Goal: Transaction & Acquisition: Purchase product/service

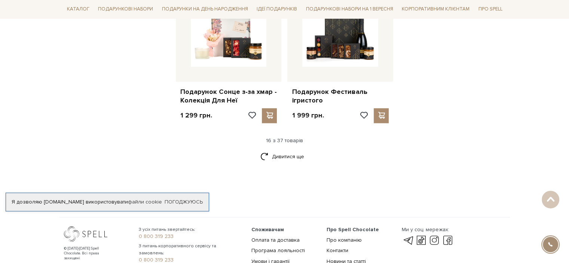
scroll to position [1025, 0]
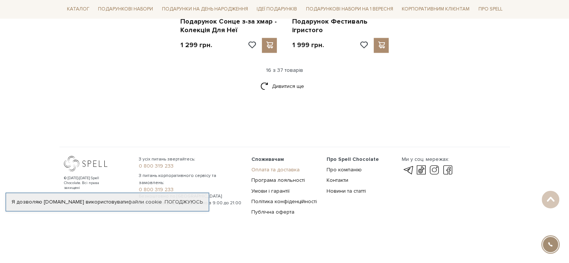
click at [287, 168] on link "Оплата та доставка" at bounding box center [275, 170] width 48 height 6
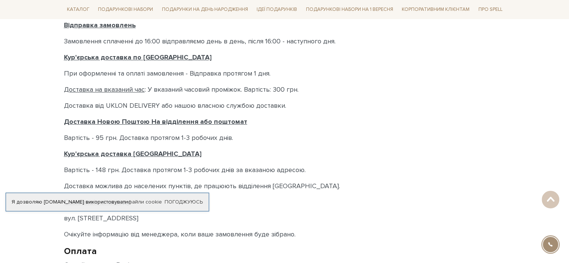
scroll to position [262, 0]
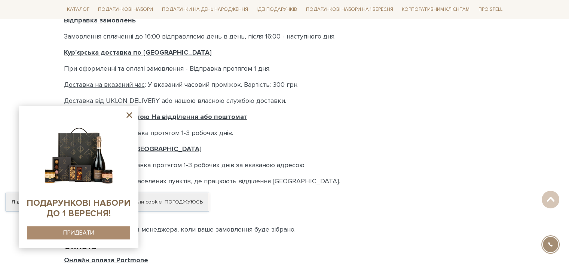
click at [126, 116] on icon at bounding box center [129, 114] width 9 height 9
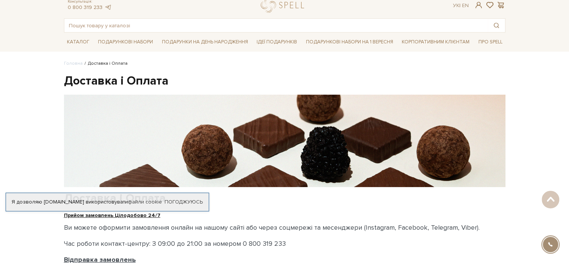
scroll to position [0, 0]
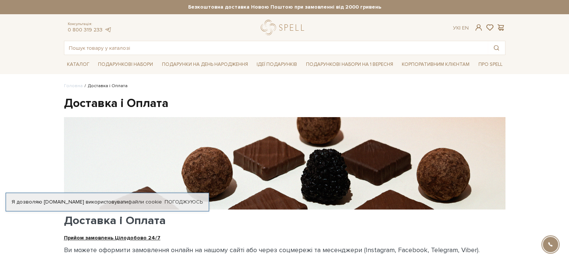
click at [542, 245] on div "spell Online підтримка UK Дзвінок Розроблено в UniTalk" at bounding box center [550, 244] width 28 height 28
click at [553, 244] on div at bounding box center [550, 244] width 17 height 17
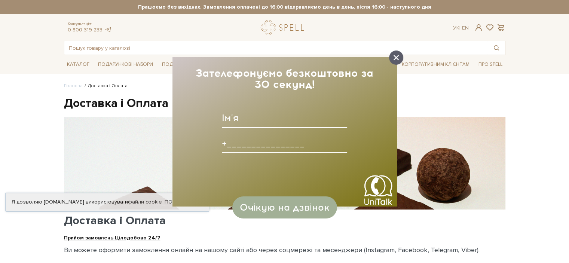
click at [397, 57] on icon at bounding box center [396, 57] width 5 height 5
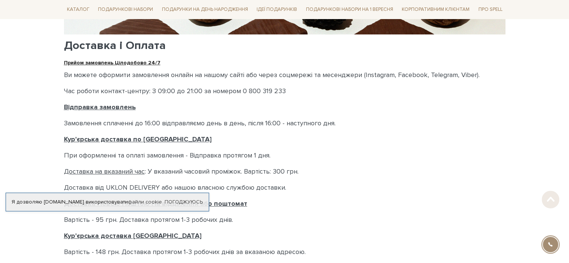
scroll to position [484, 0]
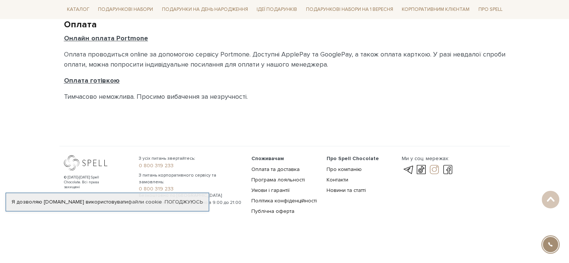
click at [435, 171] on link at bounding box center [434, 169] width 13 height 9
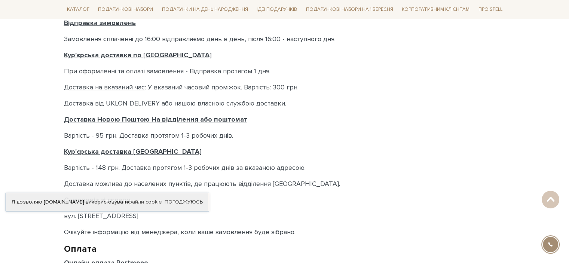
scroll to position [0, 0]
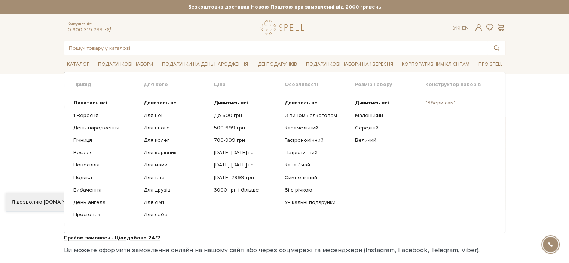
click at [438, 101] on link ""Збери сам"" at bounding box center [458, 103] width 65 height 7
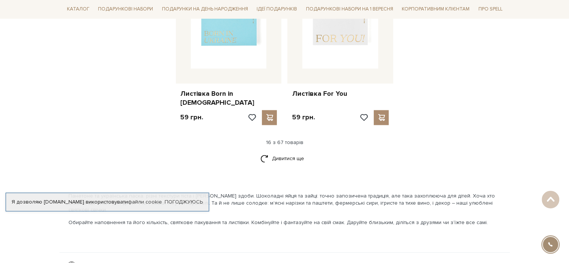
scroll to position [1010, 0]
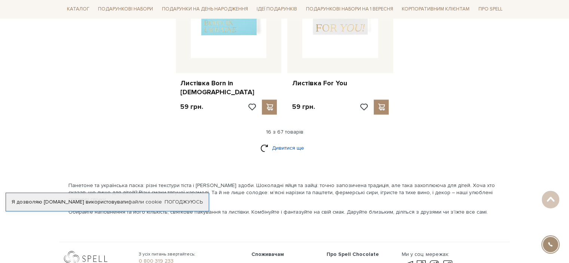
click at [287, 141] on link "Дивитися ще" at bounding box center [284, 147] width 49 height 13
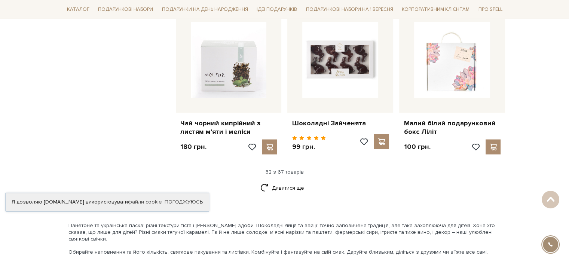
scroll to position [1759, 0]
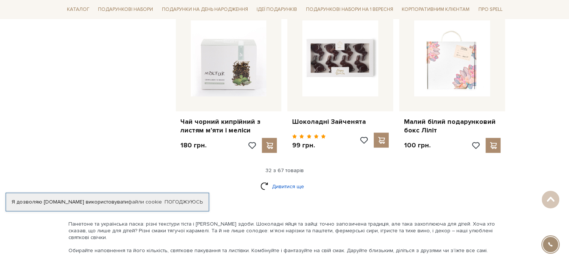
click at [292, 180] on link "Дивитися ще" at bounding box center [284, 186] width 49 height 13
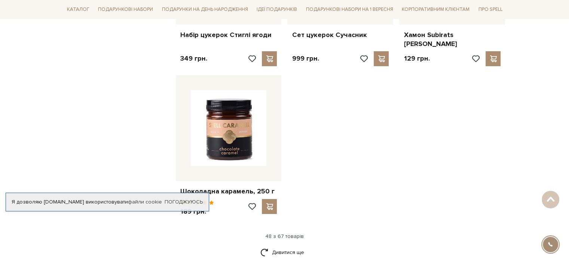
scroll to position [2694, 0]
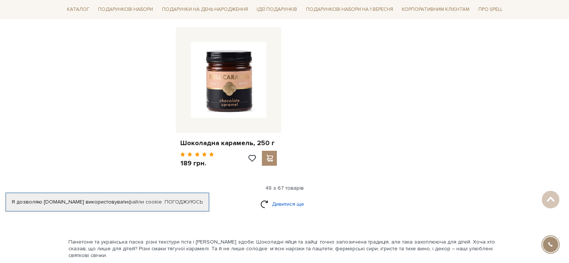
click at [299, 198] on link "Дивитися ще" at bounding box center [284, 204] width 49 height 13
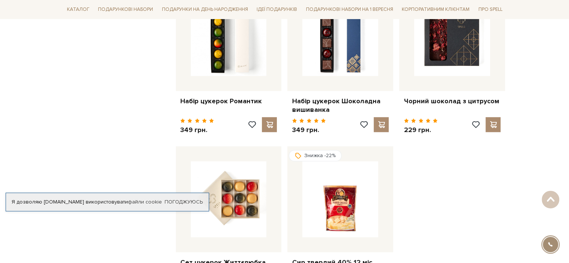
scroll to position [3480, 0]
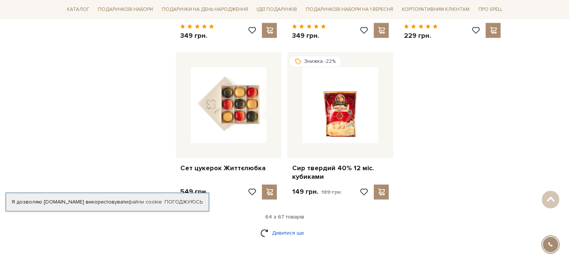
click at [292, 226] on link "Дивитися ще" at bounding box center [284, 232] width 49 height 13
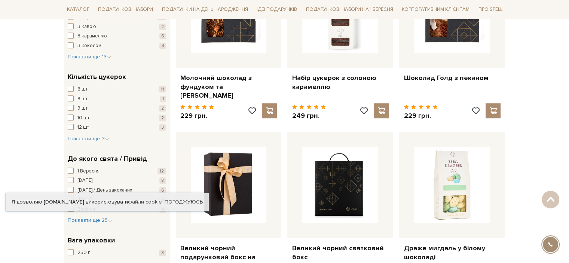
scroll to position [0, 0]
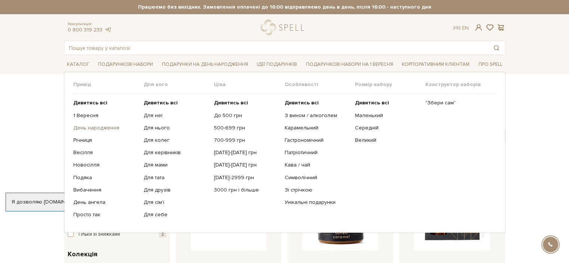
click at [112, 126] on link "День народження" at bounding box center [105, 128] width 65 height 7
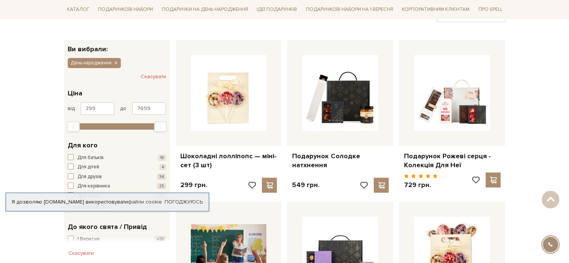
scroll to position [150, 0]
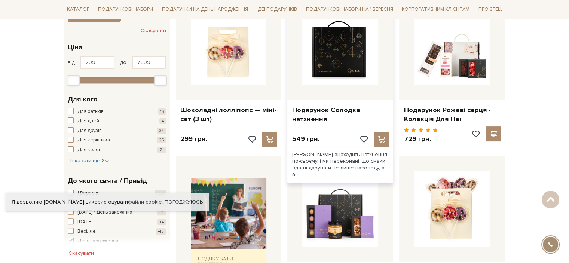
click at [350, 57] on img at bounding box center [340, 47] width 76 height 76
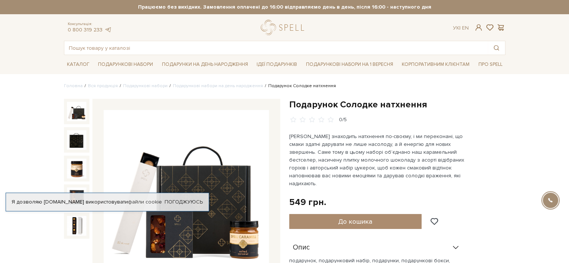
scroll to position [37, 0]
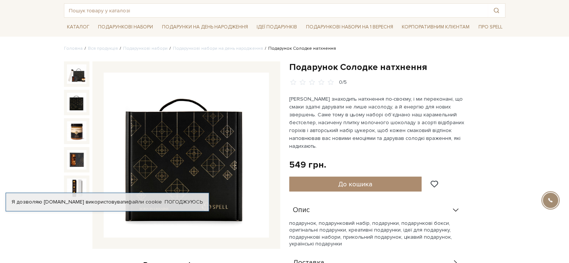
click at [78, 104] on img at bounding box center [76, 102] width 19 height 19
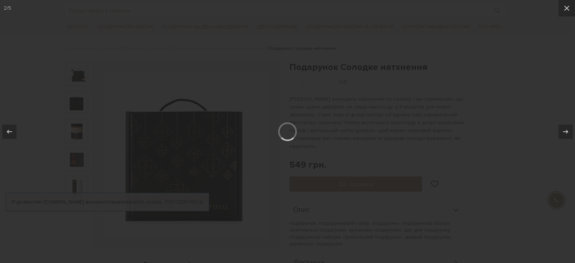
click at [78, 125] on div at bounding box center [287, 131] width 575 height 263
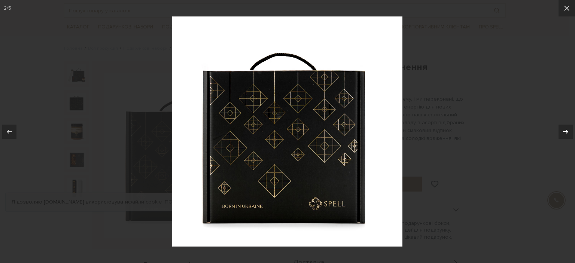
click at [562, 132] on icon at bounding box center [565, 131] width 9 height 9
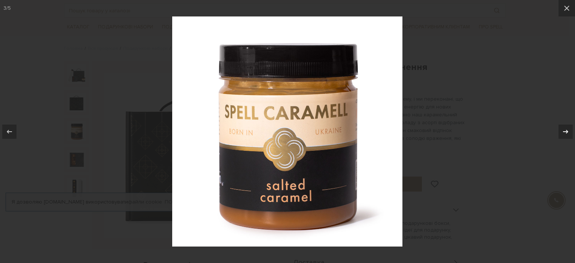
click at [562, 132] on icon at bounding box center [565, 131] width 9 height 9
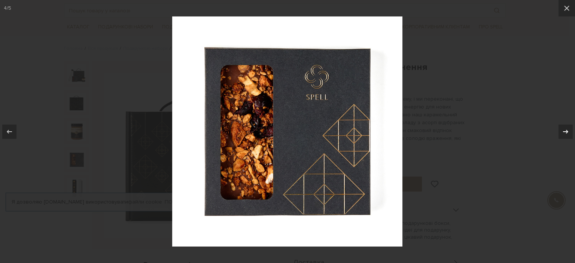
click at [562, 132] on icon at bounding box center [565, 131] width 9 height 9
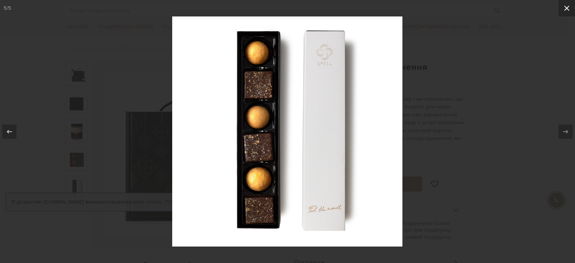
click at [568, 10] on icon at bounding box center [566, 8] width 5 height 5
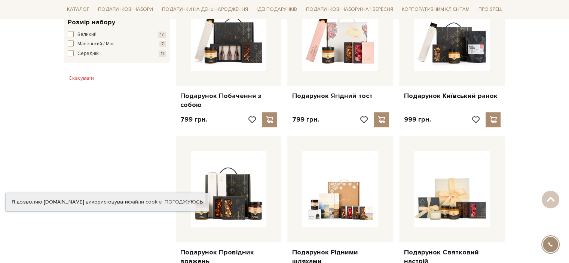
scroll to position [444, 0]
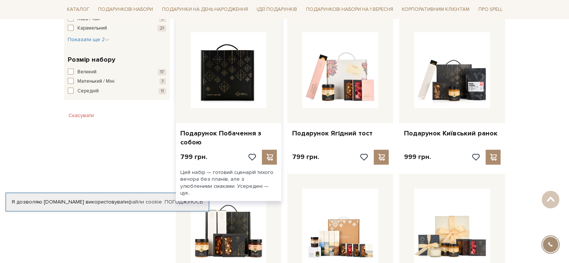
click at [257, 89] on img at bounding box center [229, 70] width 76 height 76
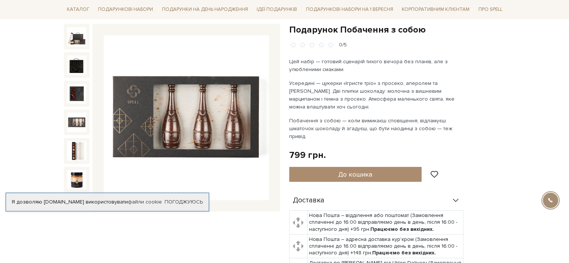
click at [66, 118] on div at bounding box center [76, 122] width 25 height 25
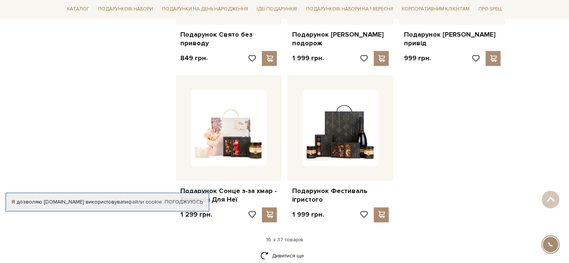
scroll to position [893, 0]
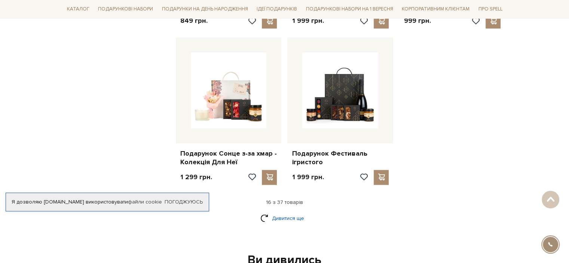
click at [293, 220] on link "Дивитися ще" at bounding box center [284, 218] width 49 height 13
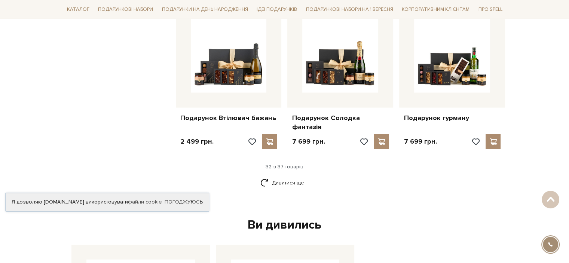
scroll to position [1717, 0]
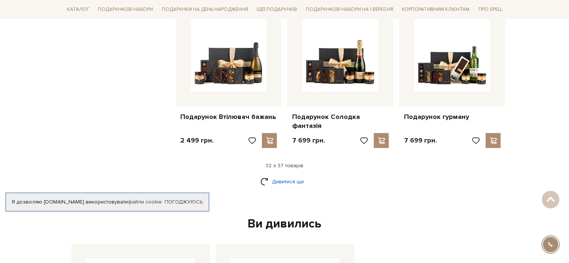
click at [280, 175] on link "Дивитися ще" at bounding box center [284, 181] width 49 height 13
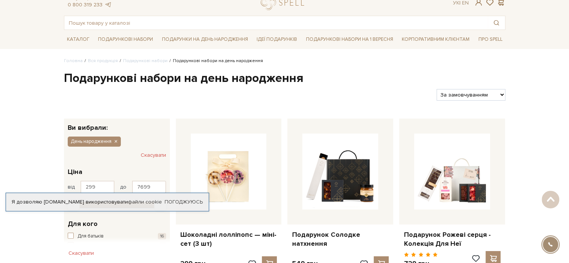
scroll to position [0, 0]
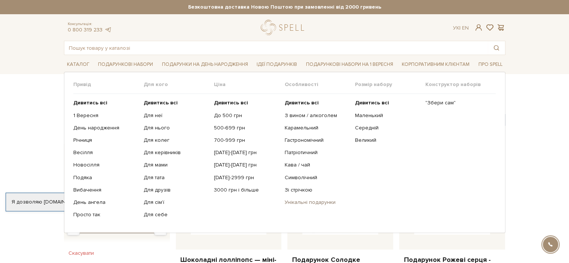
click at [311, 203] on link "Унікальні подарунки" at bounding box center [316, 202] width 65 height 7
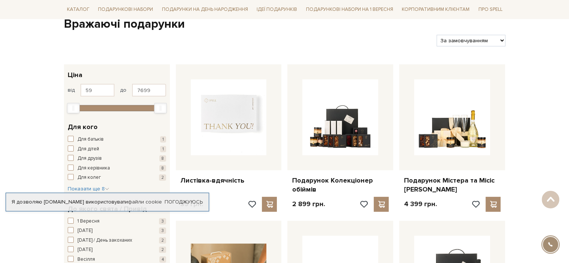
scroll to position [37, 0]
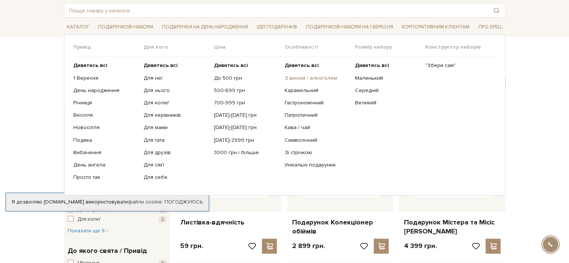
click at [293, 75] on link "З вином / алкоголем" at bounding box center [316, 78] width 65 height 7
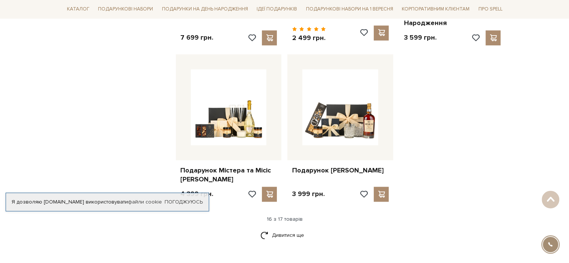
scroll to position [898, 0]
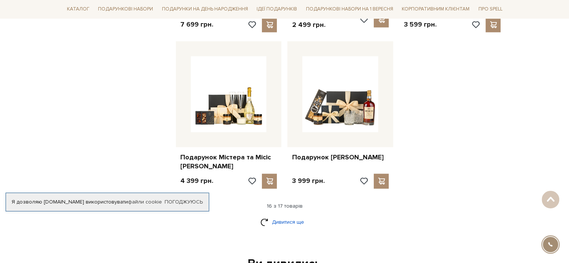
click at [278, 217] on link "Дивитися ще" at bounding box center [284, 222] width 49 height 13
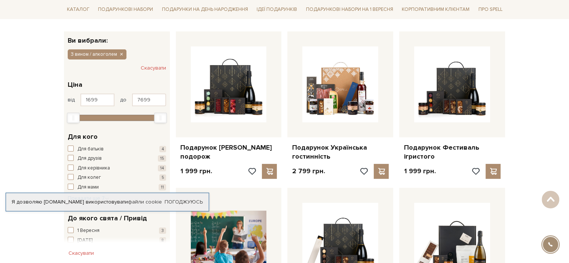
scroll to position [0, 0]
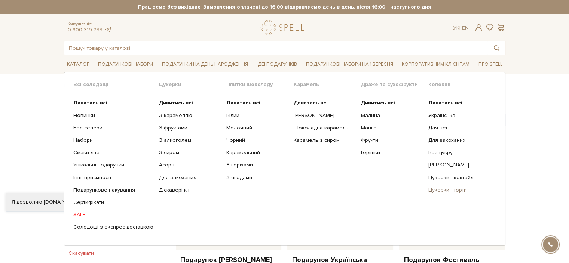
click at [437, 190] on link "Цукерки - торти" at bounding box center [459, 190] width 62 height 7
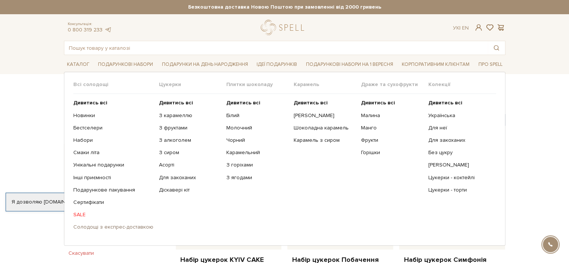
click at [88, 227] on link "Солодощі з експрес-доставкою" at bounding box center [113, 227] width 80 height 7
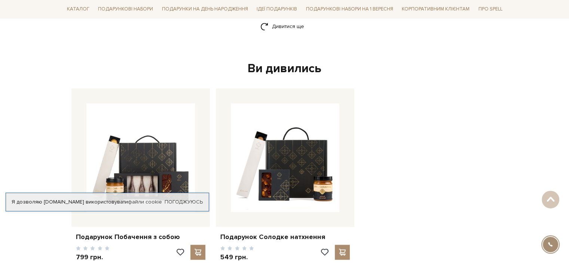
scroll to position [1333, 0]
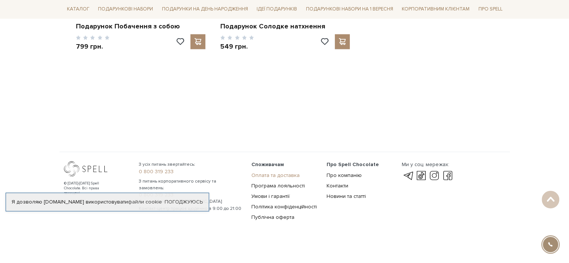
click at [267, 172] on link "Оплата та доставка" at bounding box center [275, 175] width 48 height 6
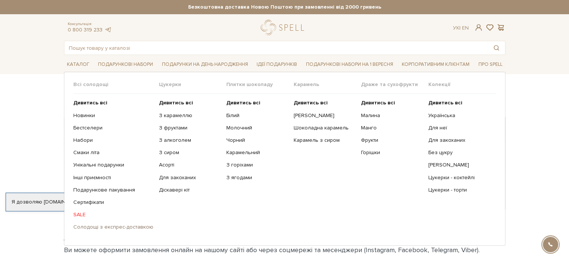
click at [84, 228] on link "Солодощі з експрес-доставкою" at bounding box center [113, 227] width 80 height 7
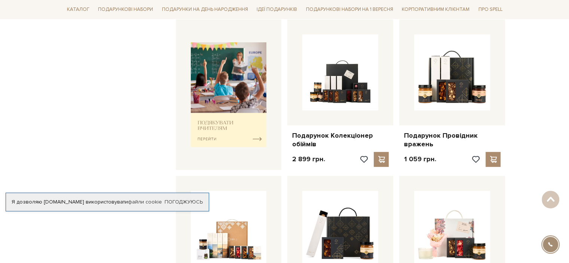
scroll to position [37, 0]
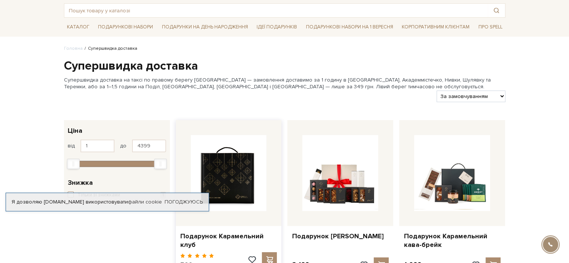
click at [230, 170] on img at bounding box center [229, 173] width 76 height 76
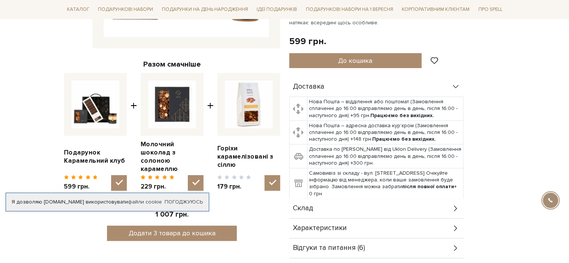
scroll to position [337, 0]
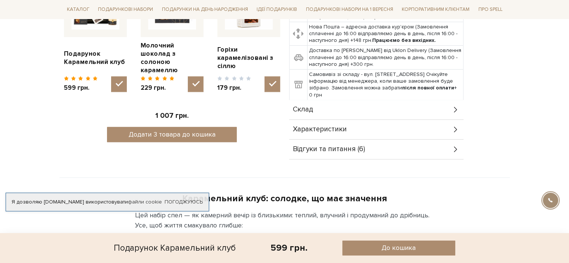
click at [455, 150] on icon at bounding box center [455, 150] width 3 height 6
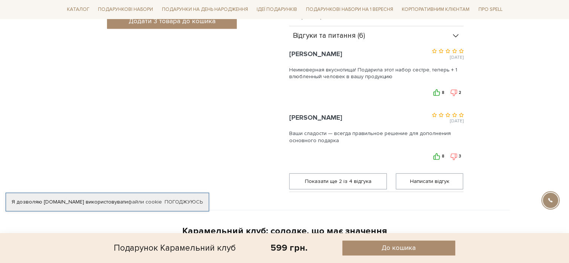
scroll to position [486, 0]
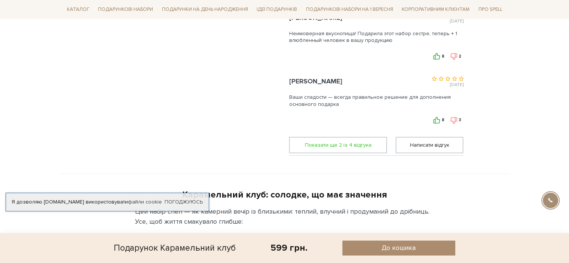
click at [361, 143] on span "Показати ще 2 iз 4 вiдгука" at bounding box center [338, 144] width 88 height 15
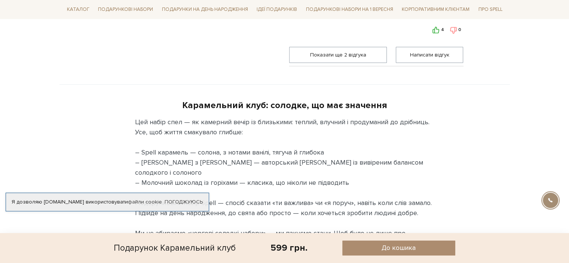
scroll to position [711, 0]
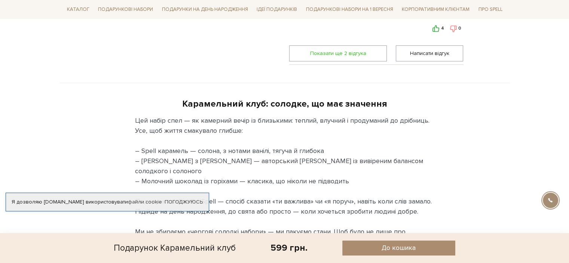
click at [350, 51] on span "Показати ще 2 вiдгука" at bounding box center [338, 53] width 88 height 15
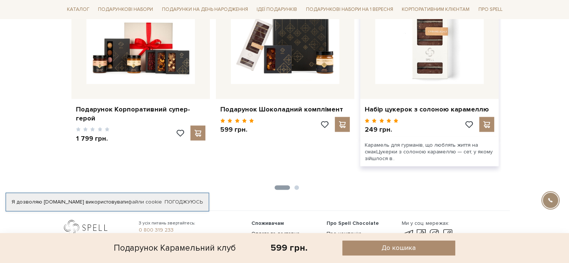
scroll to position [1553, 0]
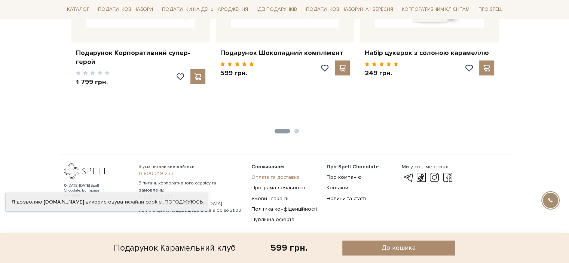
click at [276, 174] on link "Оплата та доставка" at bounding box center [275, 177] width 48 height 6
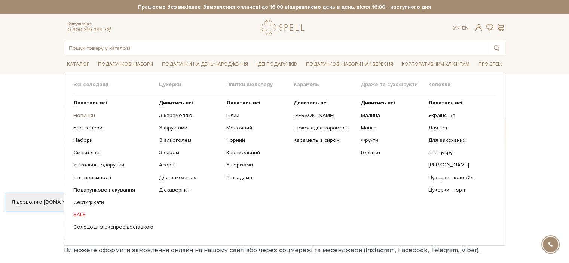
click at [84, 116] on link "Новинки" at bounding box center [113, 115] width 80 height 7
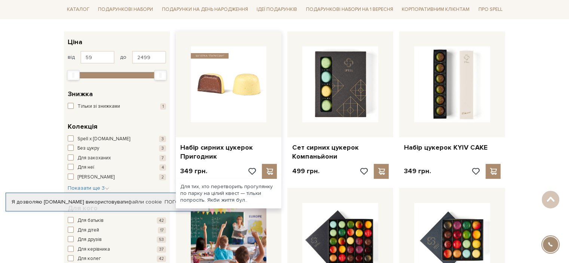
click at [237, 97] on img at bounding box center [229, 84] width 76 height 76
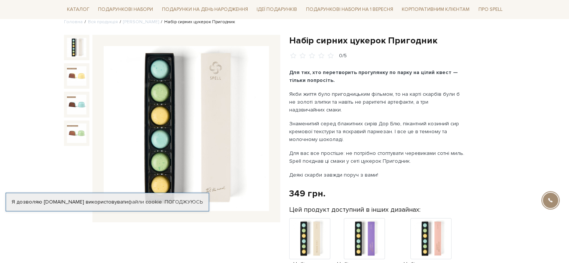
scroll to position [75, 0]
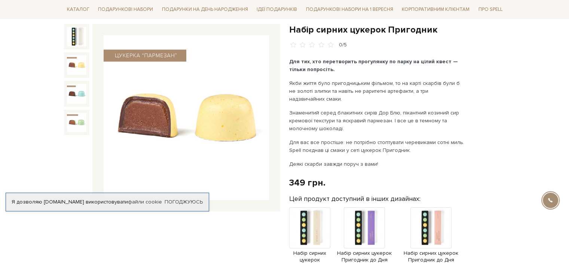
click at [81, 62] on img at bounding box center [76, 64] width 19 height 19
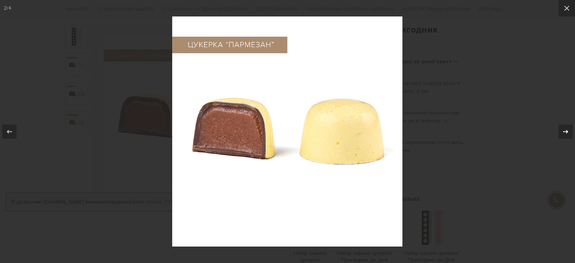
click at [569, 134] on icon at bounding box center [565, 131] width 9 height 9
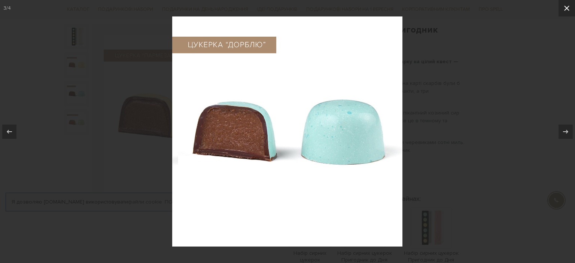
click at [569, 10] on icon at bounding box center [566, 8] width 5 height 5
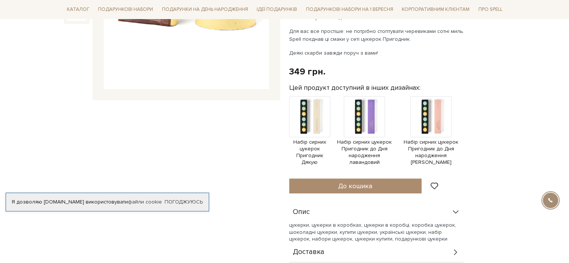
scroll to position [187, 0]
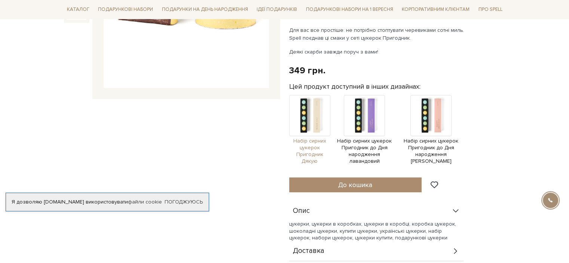
click at [321, 123] on img at bounding box center [309, 115] width 41 height 41
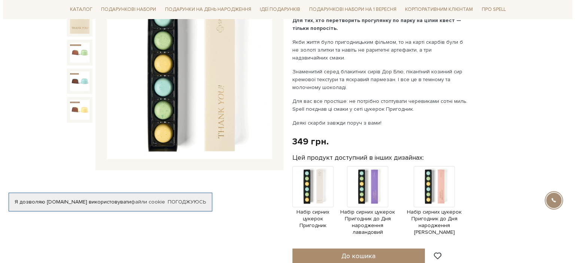
scroll to position [187, 0]
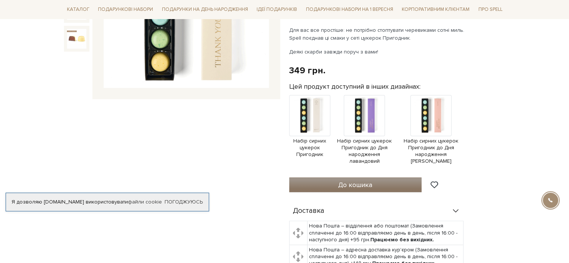
click at [346, 181] on span "До кошика" at bounding box center [355, 185] width 34 height 8
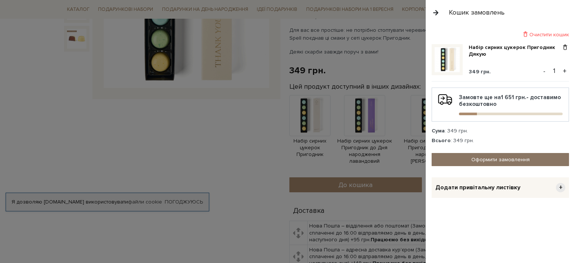
click at [512, 157] on link "Оформити замовлення" at bounding box center [499, 159] width 137 height 13
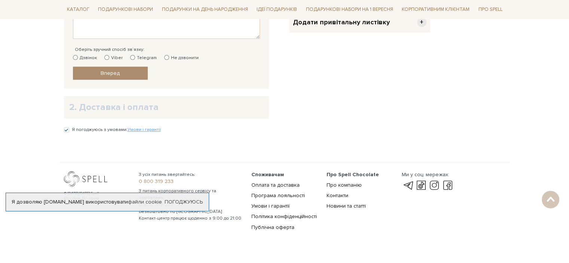
scroll to position [314, 0]
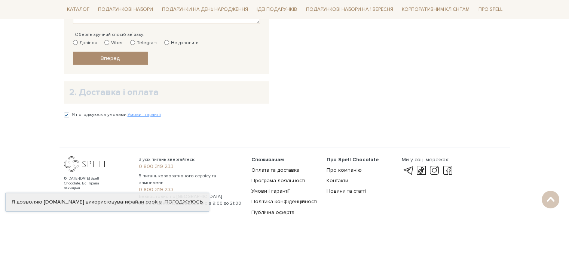
click at [76, 90] on h2 "2. Доставка і оплата" at bounding box center [166, 92] width 195 height 12
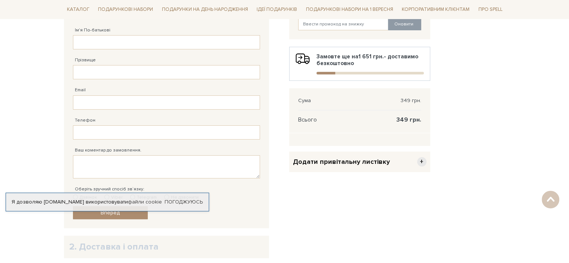
scroll to position [127, 0]
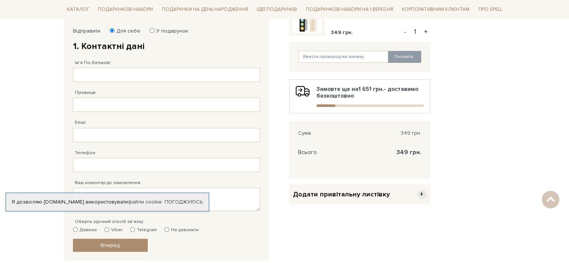
click at [154, 29] on label "У подарунок" at bounding box center [170, 31] width 37 height 7
click at [154, 29] on input "У подарунок" at bounding box center [152, 30] width 5 height 5
radio input "true"
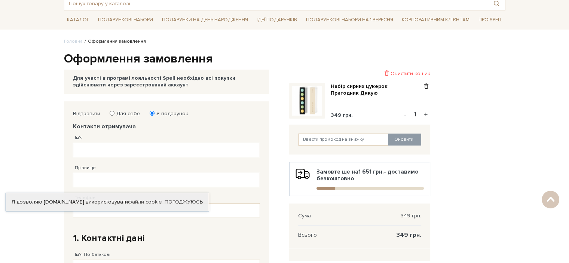
scroll to position [0, 0]
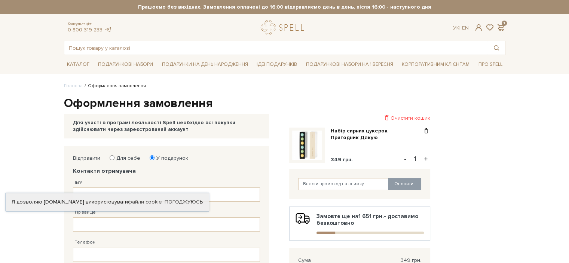
click at [116, 156] on label "Для себе" at bounding box center [126, 158] width 29 height 7
click at [115, 156] on input "Для себе" at bounding box center [112, 157] width 5 height 5
radio input "true"
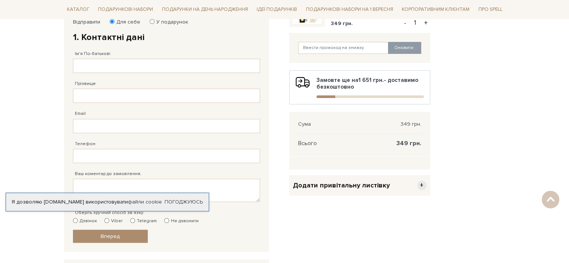
scroll to position [150, 0]
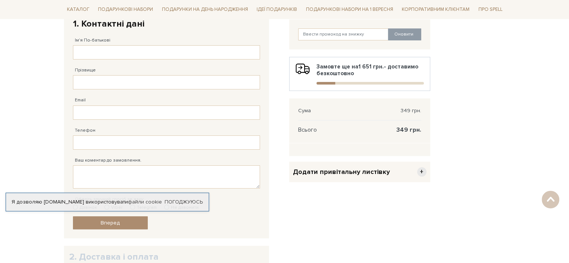
click at [426, 172] on span "+" at bounding box center [421, 171] width 9 height 9
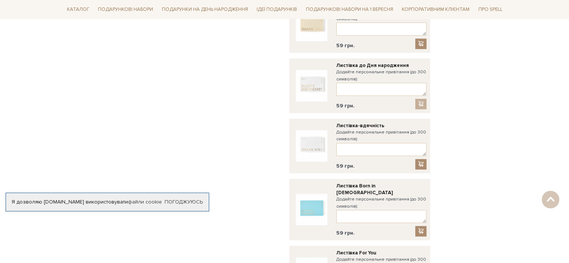
scroll to position [249, 0]
